Goal: Find specific page/section: Find specific page/section

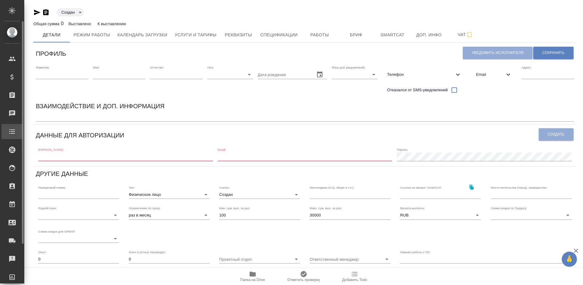
type input "created"
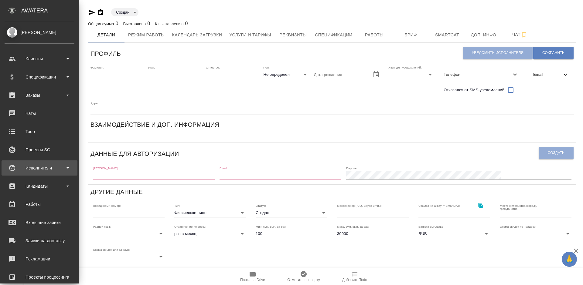
click at [49, 173] on div "Исполнители" at bounding box center [40, 168] width 76 height 15
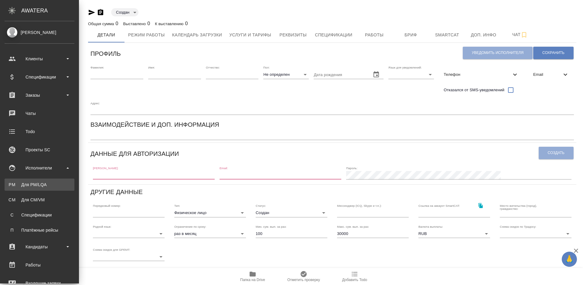
click at [50, 185] on div "Для PM/LQA" at bounding box center [40, 185] width 64 height 6
click at [48, 198] on div "Для CM/VM" at bounding box center [40, 200] width 64 height 6
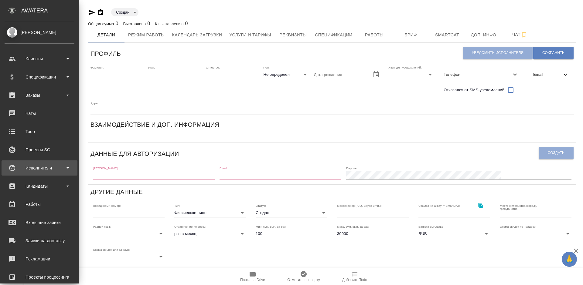
click at [51, 168] on div "Исполнители" at bounding box center [40, 168] width 70 height 9
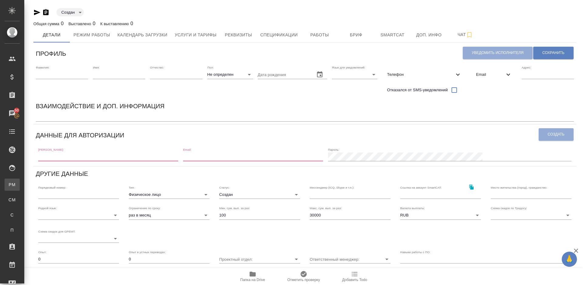
click at [20, 183] on link "PM Для PM/[GEOGRAPHIC_DATA]" at bounding box center [12, 185] width 15 height 12
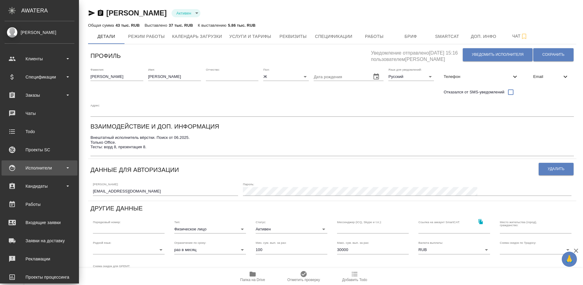
click at [49, 167] on div "Исполнители" at bounding box center [40, 168] width 70 height 9
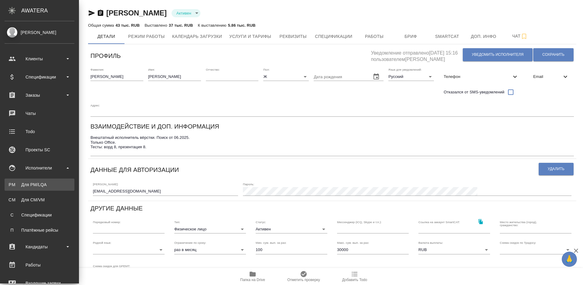
click at [54, 182] on div "Для PM/LQA" at bounding box center [40, 185] width 64 height 6
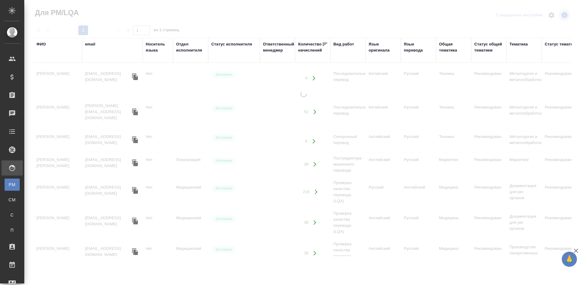
click at [45, 43] on div "ФИО" at bounding box center [40, 44] width 9 height 6
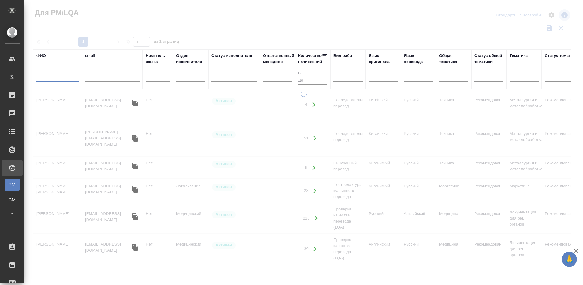
click at [64, 78] on input "text" at bounding box center [57, 78] width 43 height 8
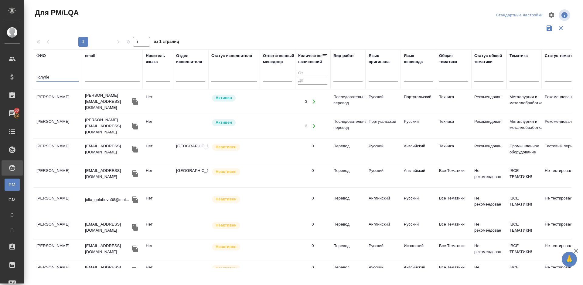
type input "Голубе"
click at [68, 106] on td "Голубева-Басова Мария" at bounding box center [57, 101] width 49 height 21
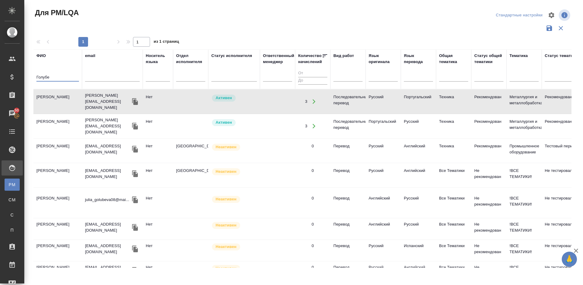
drag, startPoint x: 51, startPoint y: 79, endPoint x: 26, endPoint y: 78, distance: 25.5
click at [26, 78] on div "Для PM/LQA Стандартные настройки 1 1 из 1 страниц ФИО Голубе email Носитель язы…" at bounding box center [303, 135] width 559 height 271
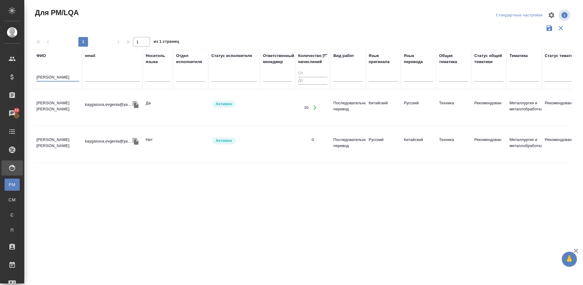
type input "Кайгасова"
click at [53, 110] on td "Кайгасова Евгения" at bounding box center [57, 107] width 49 height 21
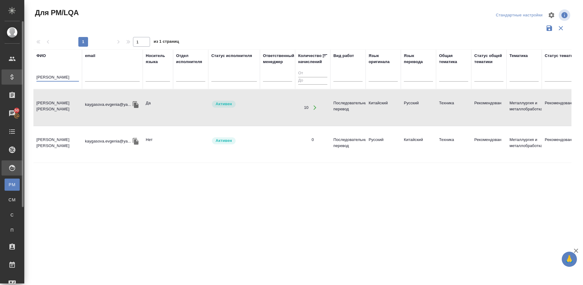
drag, startPoint x: 58, startPoint y: 77, endPoint x: 22, endPoint y: 82, distance: 36.8
click at [22, 82] on div ".cls-1 fill:#fff; AWATERA Lazareva Anastasia Клиенты Спецификации Заказы 50 Чат…" at bounding box center [291, 142] width 583 height 285
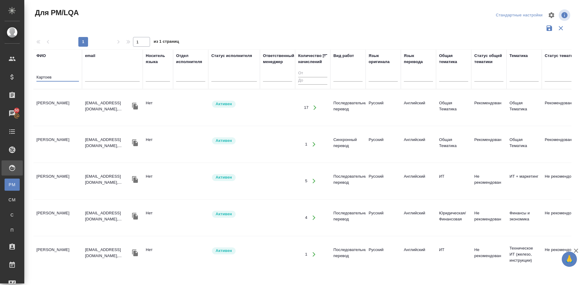
type input "Картоев"
click at [70, 114] on td "Картоев Евгений" at bounding box center [57, 107] width 49 height 21
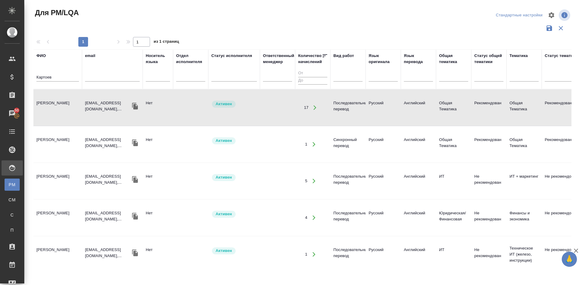
click at [82, 113] on td "ekartoyev@gmail.com,..." at bounding box center [112, 107] width 61 height 21
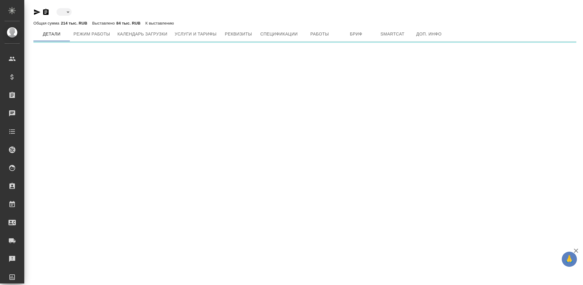
type input "active"
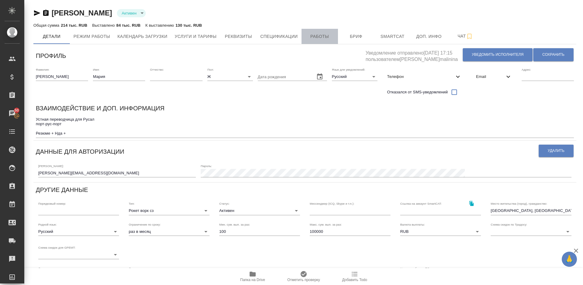
click at [328, 36] on span "Работы" at bounding box center [319, 37] width 29 height 8
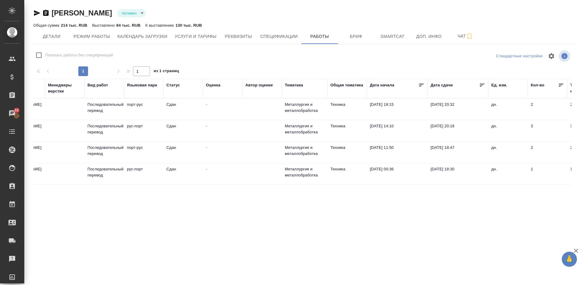
scroll to position [0, 26]
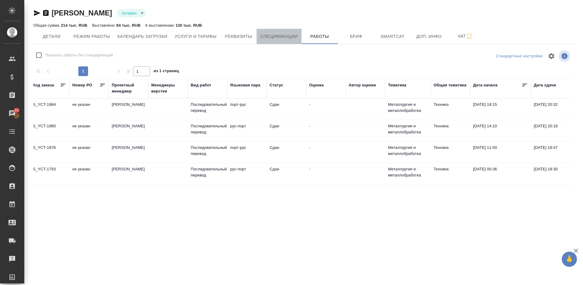
click at [271, 35] on span "Спецификации" at bounding box center [278, 37] width 37 height 8
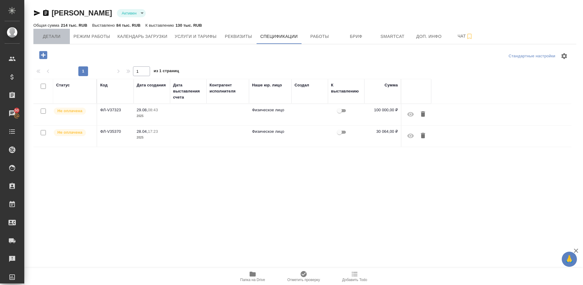
click at [49, 36] on span "Детали" at bounding box center [51, 37] width 29 height 8
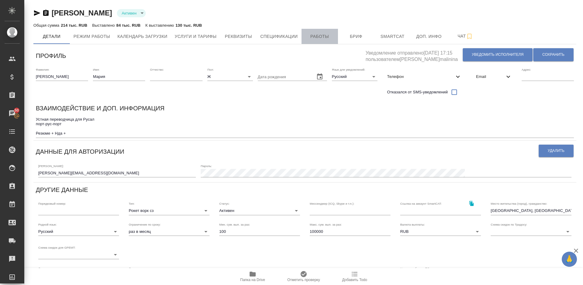
click at [321, 33] on span "Работы" at bounding box center [319, 37] width 29 height 8
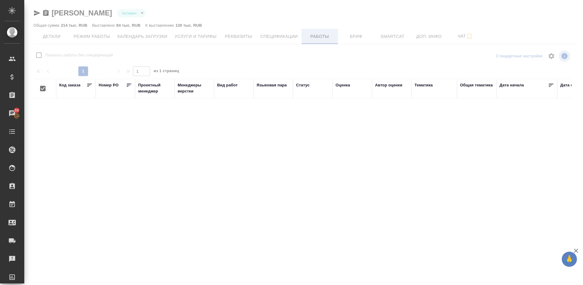
checkbox input "false"
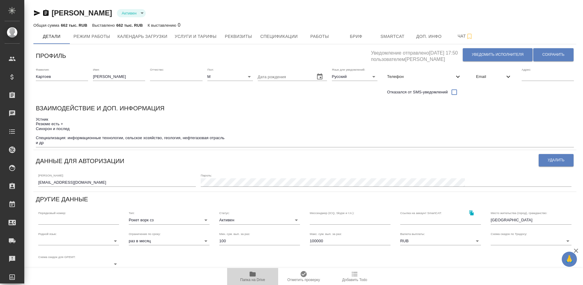
click at [255, 273] on icon "button" at bounding box center [253, 274] width 6 height 5
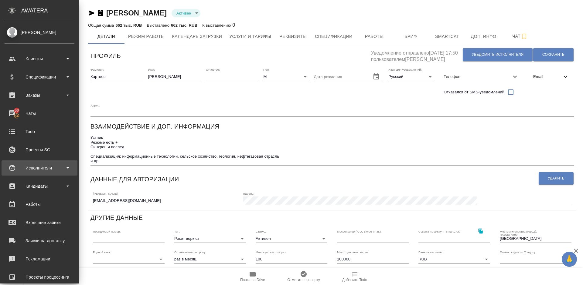
click at [53, 168] on div "Исполнители" at bounding box center [40, 168] width 70 height 9
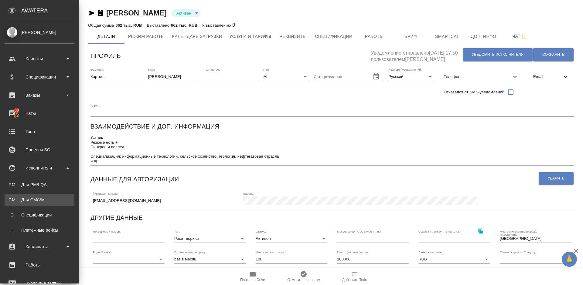
click at [53, 202] on div "Для CM/VM" at bounding box center [40, 200] width 64 height 6
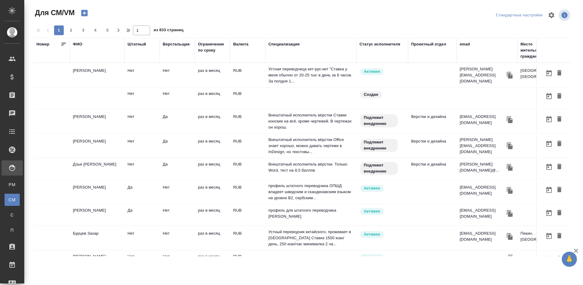
click at [80, 43] on div "ФИО" at bounding box center [77, 44] width 9 height 6
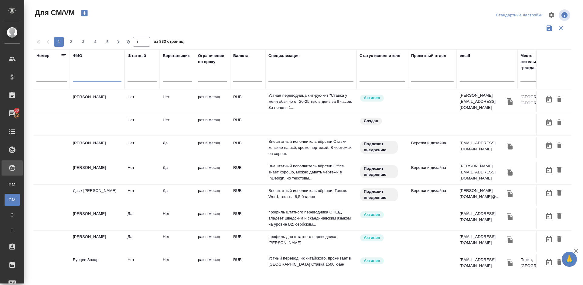
click at [91, 78] on input "text" at bounding box center [97, 78] width 49 height 8
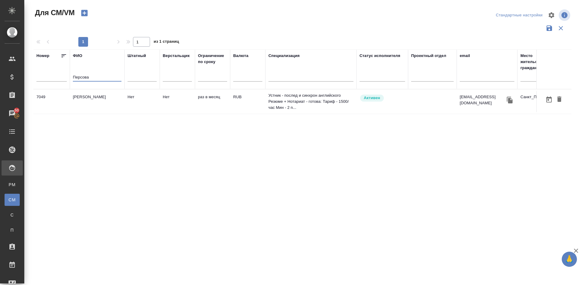
type input "Персова"
click at [97, 101] on td "Персова Ксения Львовна" at bounding box center [97, 101] width 55 height 21
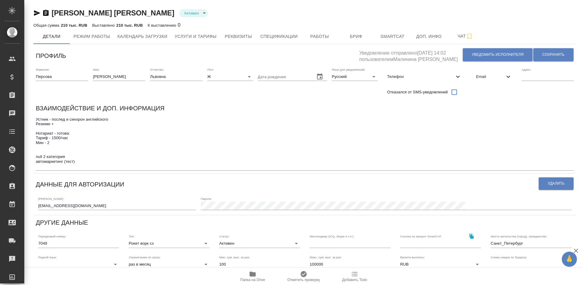
click at [251, 276] on icon "button" at bounding box center [253, 274] width 6 height 5
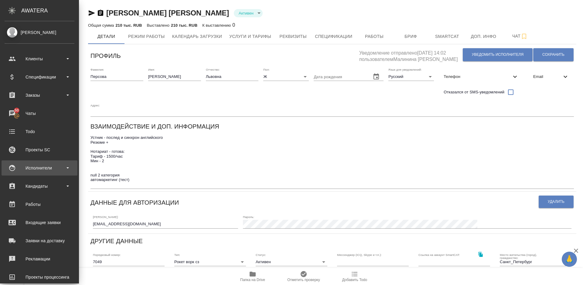
click at [45, 172] on div "Исполнители" at bounding box center [40, 168] width 70 height 9
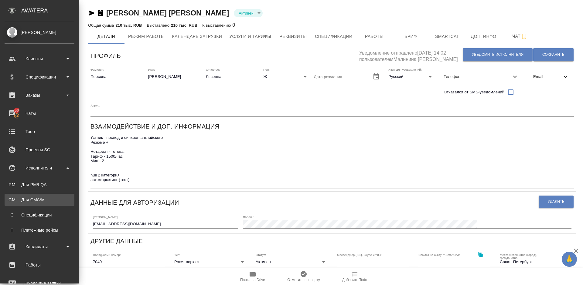
click at [55, 197] on div "Для CM/VM" at bounding box center [40, 200] width 64 height 6
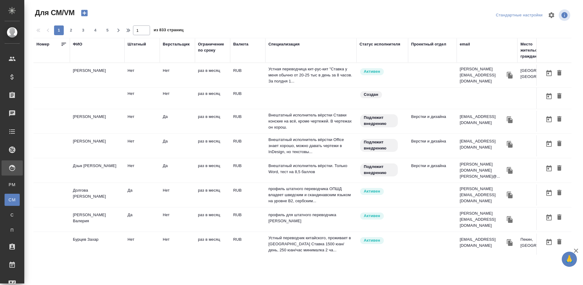
click at [80, 47] on div "ФИО" at bounding box center [97, 50] width 49 height 18
click at [80, 46] on div "ФИО" at bounding box center [77, 44] width 9 height 6
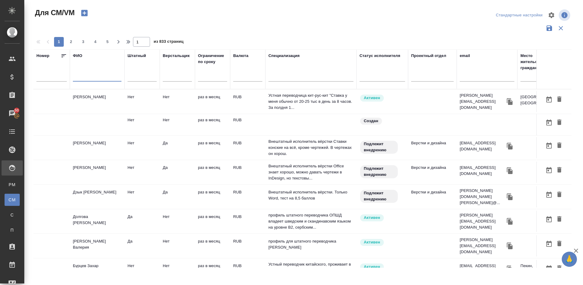
click at [94, 77] on input "text" at bounding box center [97, 78] width 49 height 8
type input ">"
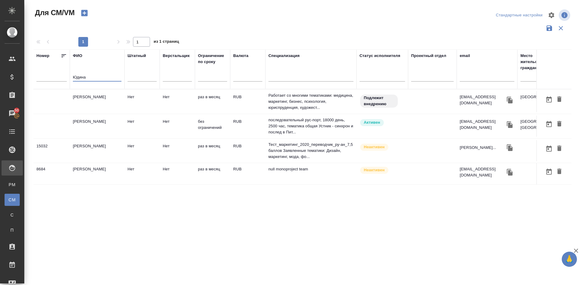
type input "Юдина"
click at [108, 128] on td "Юдина Ольга" at bounding box center [97, 126] width 55 height 21
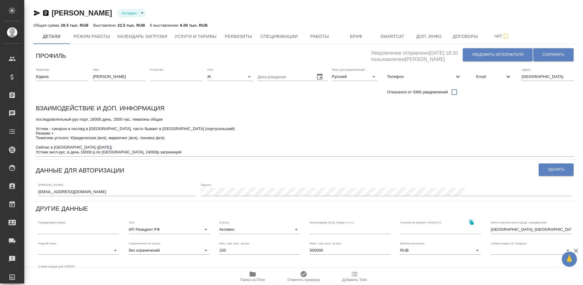
click at [253, 275] on icon "button" at bounding box center [253, 274] width 6 height 5
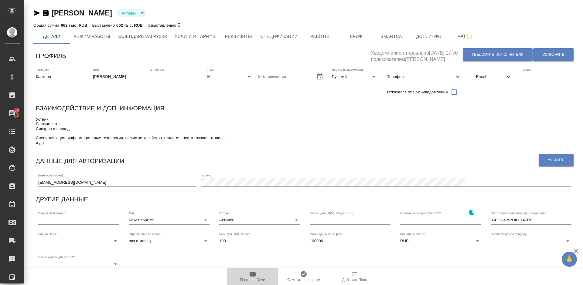
click at [254, 277] on icon "button" at bounding box center [253, 274] width 6 height 5
